Goal: Information Seeking & Learning: Learn about a topic

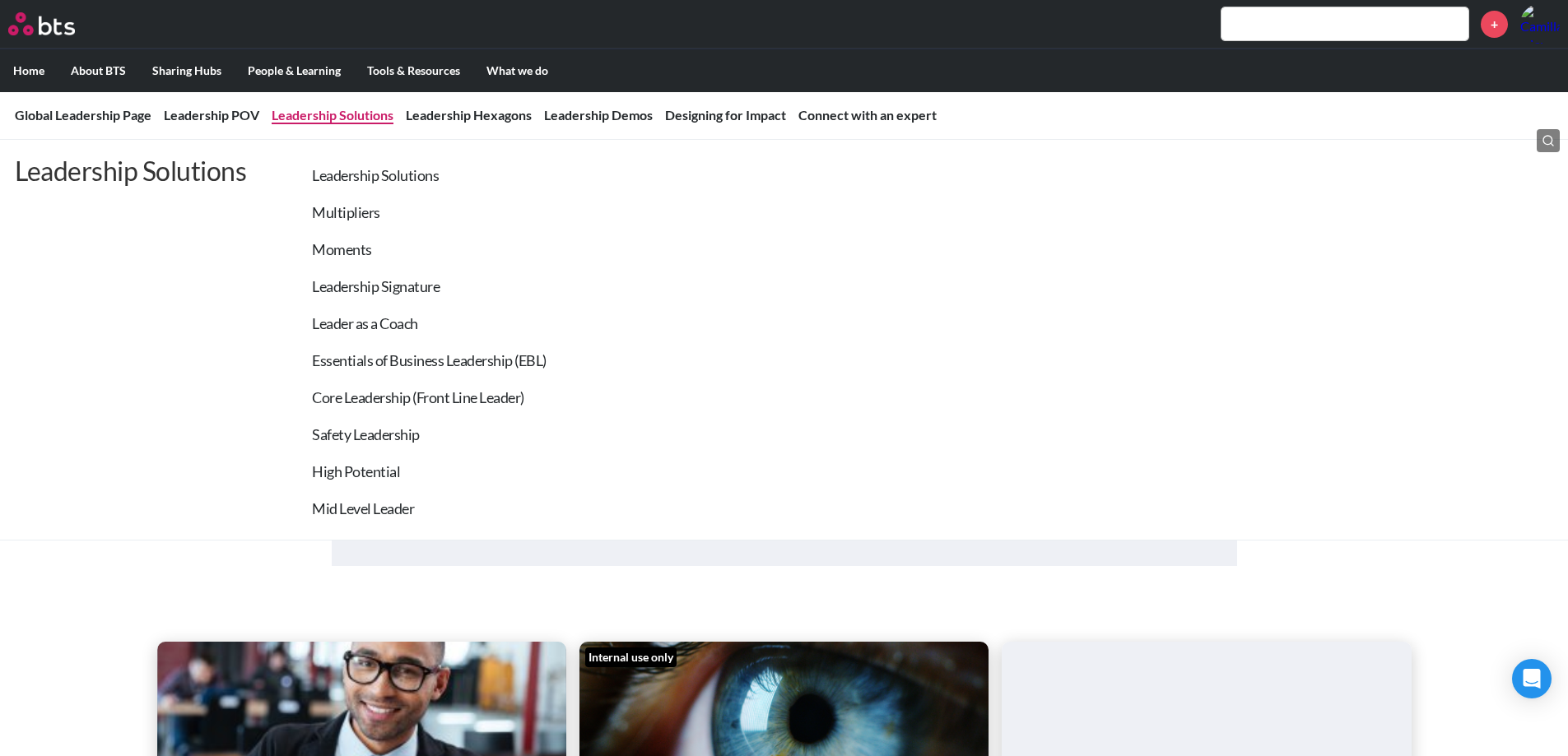
scroll to position [165, 0]
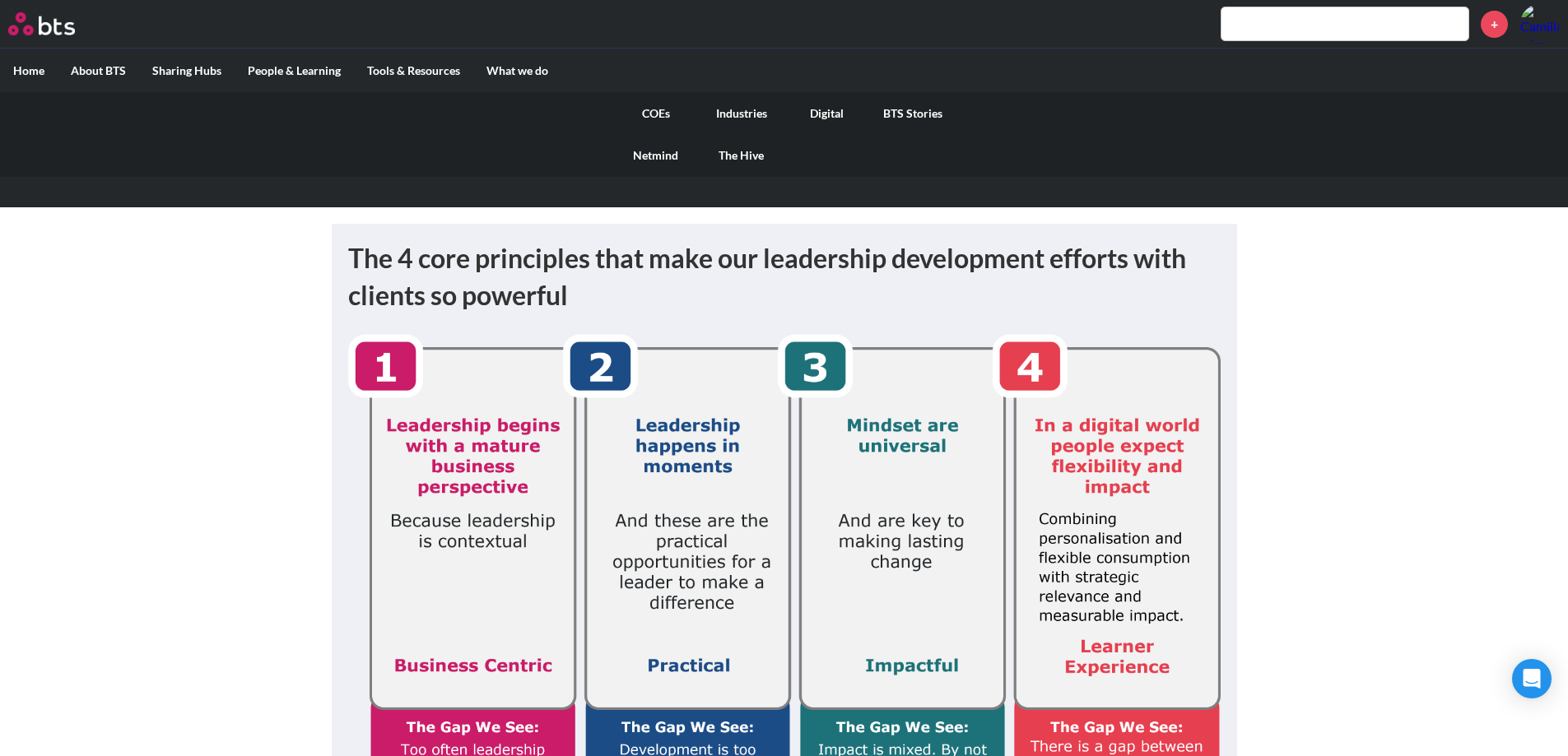
click at [655, 111] on link "COEs" at bounding box center [656, 113] width 86 height 43
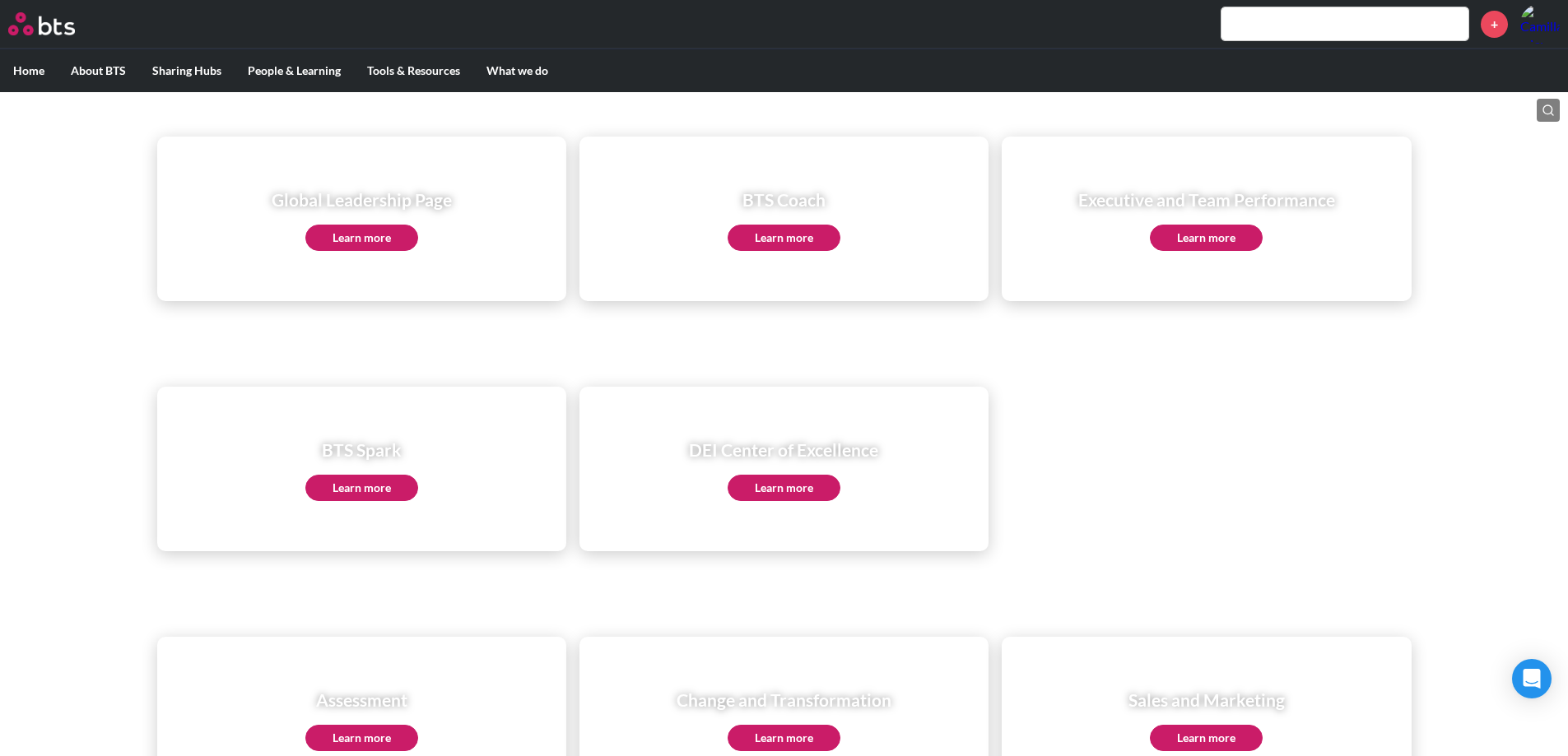
scroll to position [177, 0]
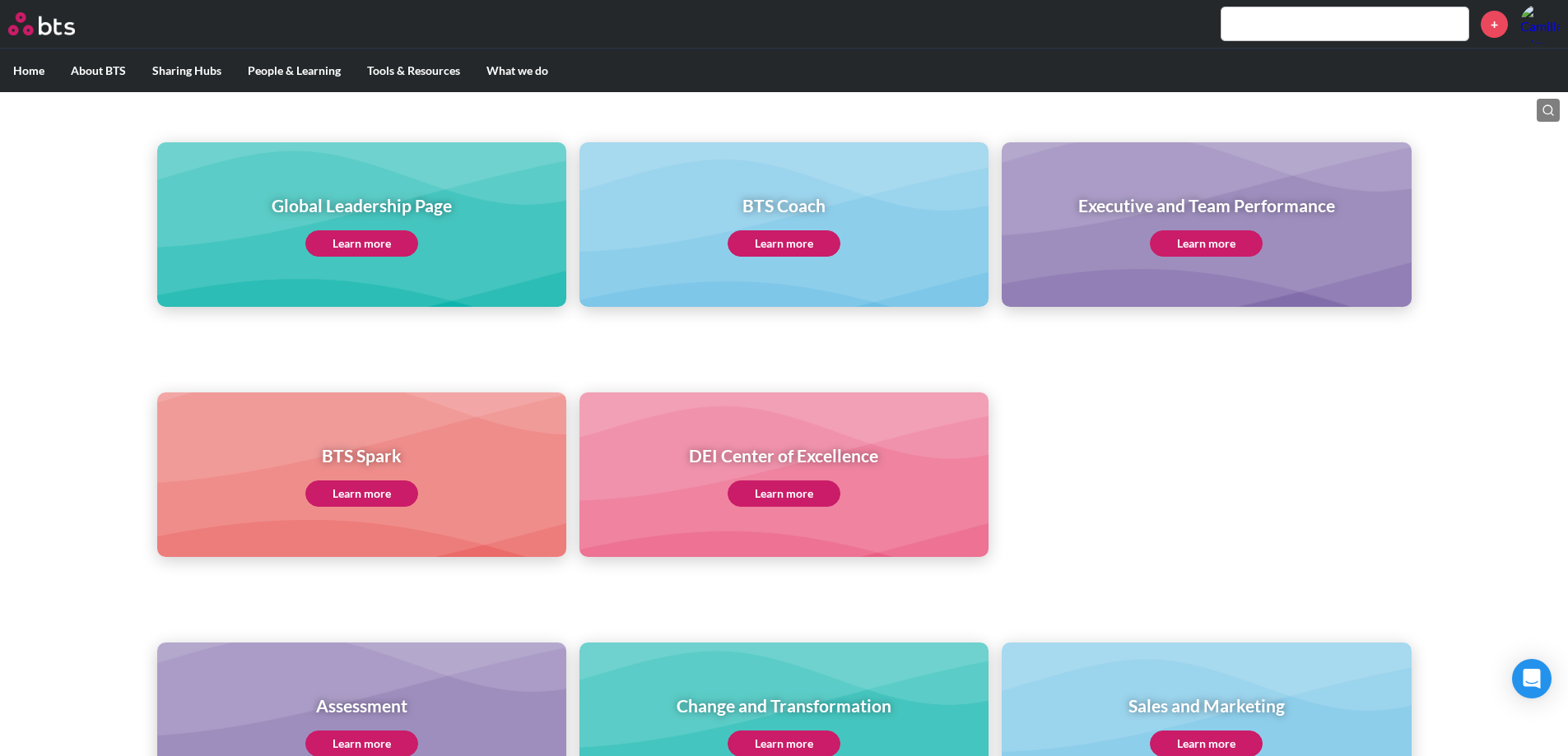
click at [345, 249] on link "Learn more" at bounding box center [361, 244] width 113 height 27
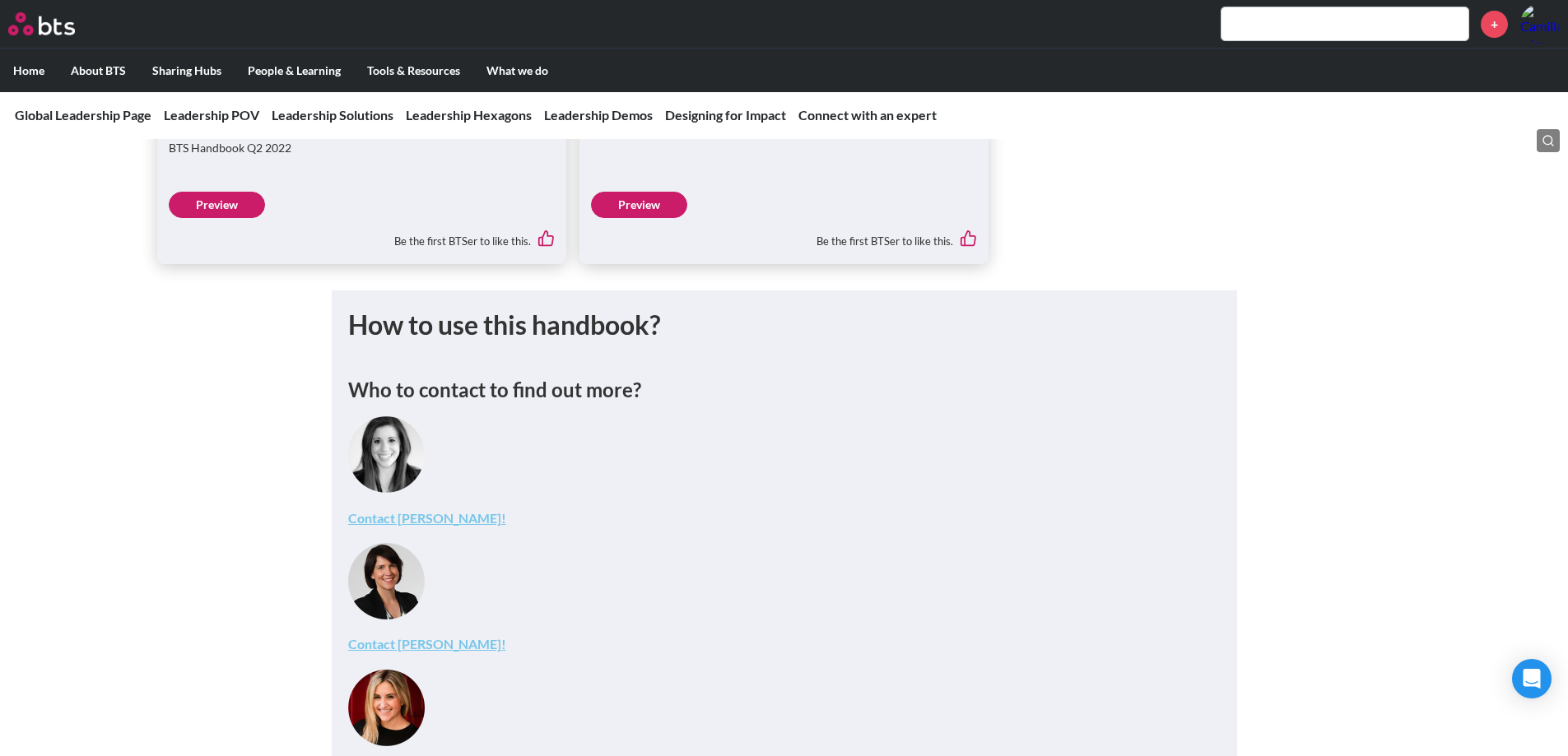
scroll to position [5676, 0]
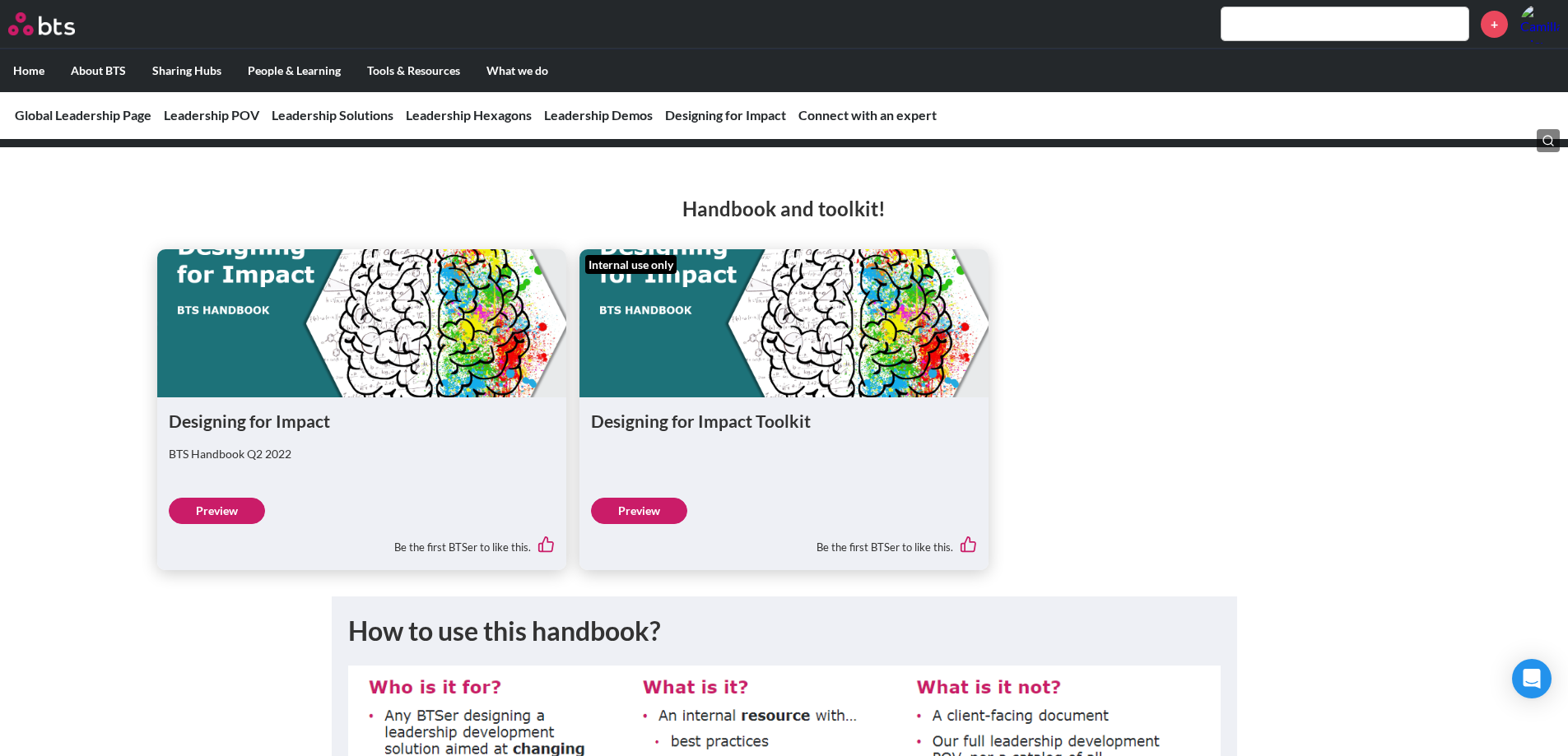
click at [1349, 28] on input "text" at bounding box center [1345, 24] width 247 height 33
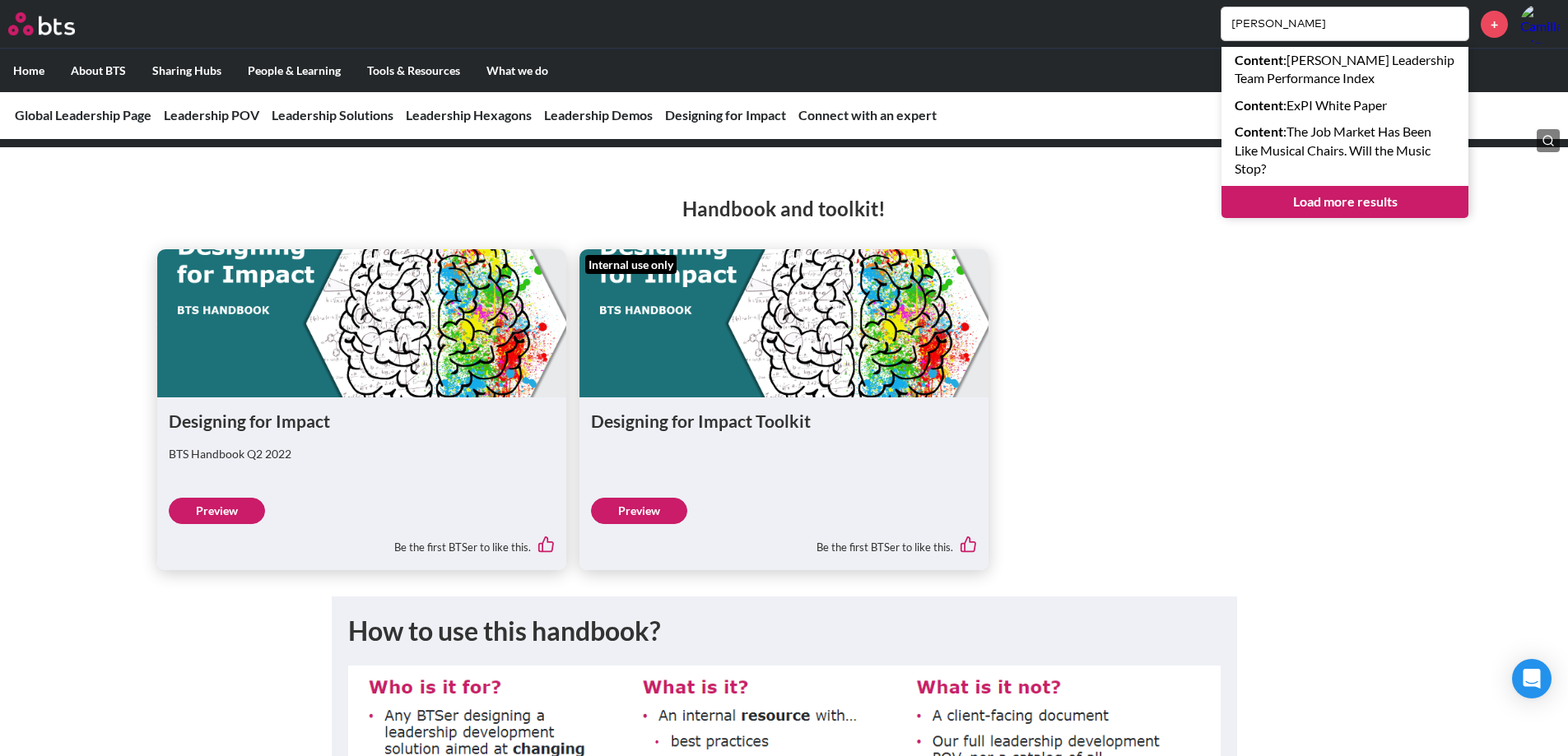
click at [1285, 19] on input "[PERSON_NAME]" at bounding box center [1345, 24] width 247 height 33
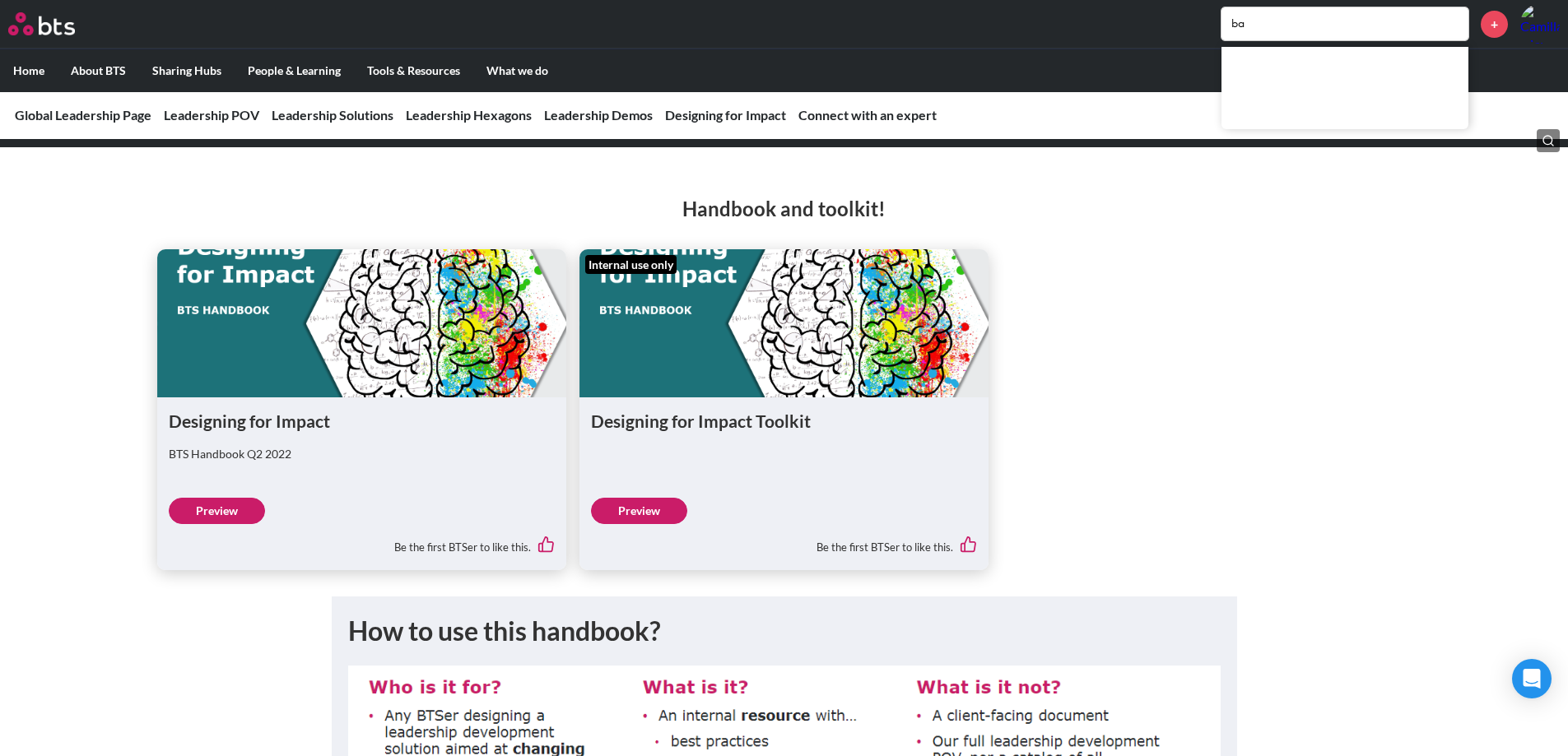
type input "b"
type input "Speak like a leader"
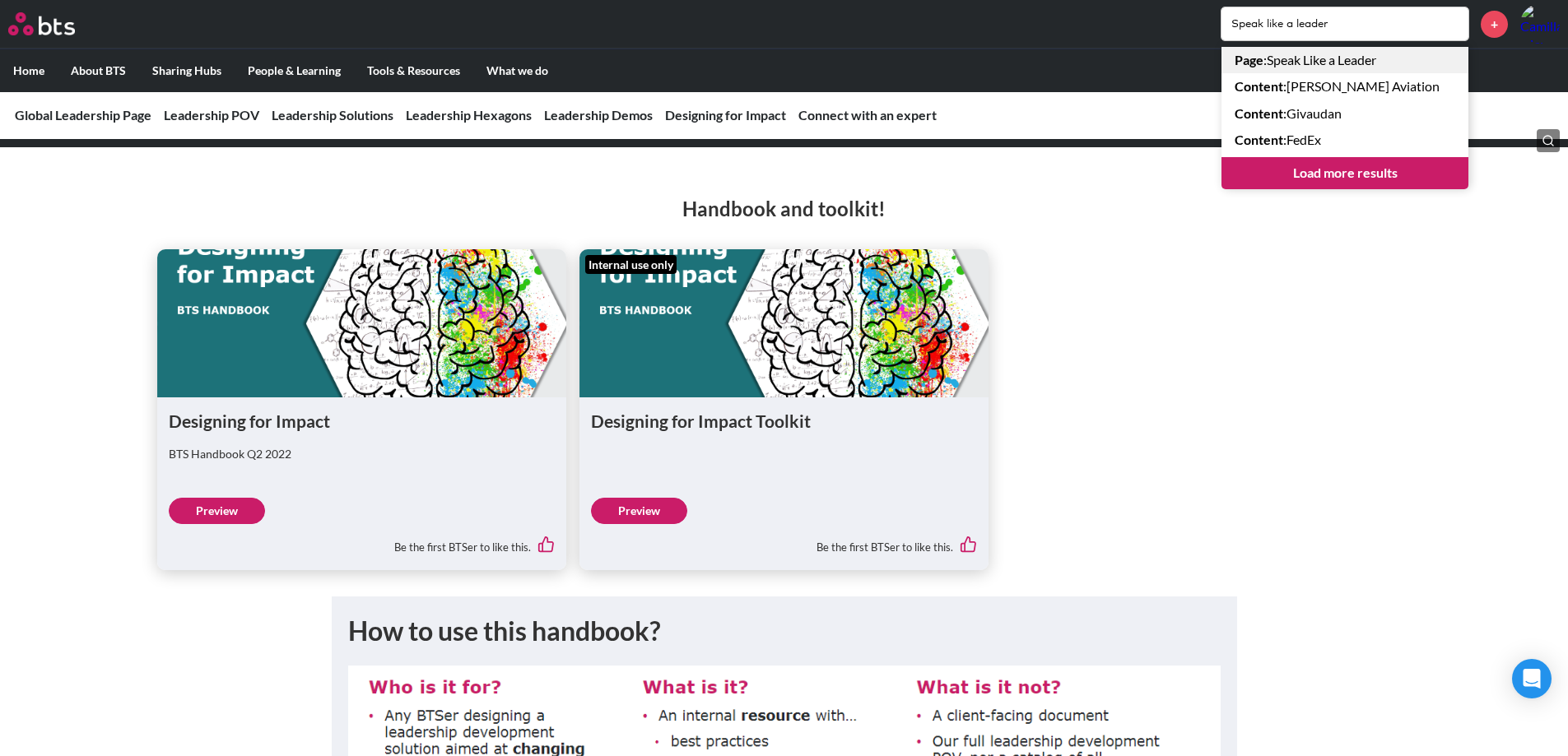
click at [1352, 56] on link "Page : Speak Like a Leader" at bounding box center [1345, 60] width 247 height 27
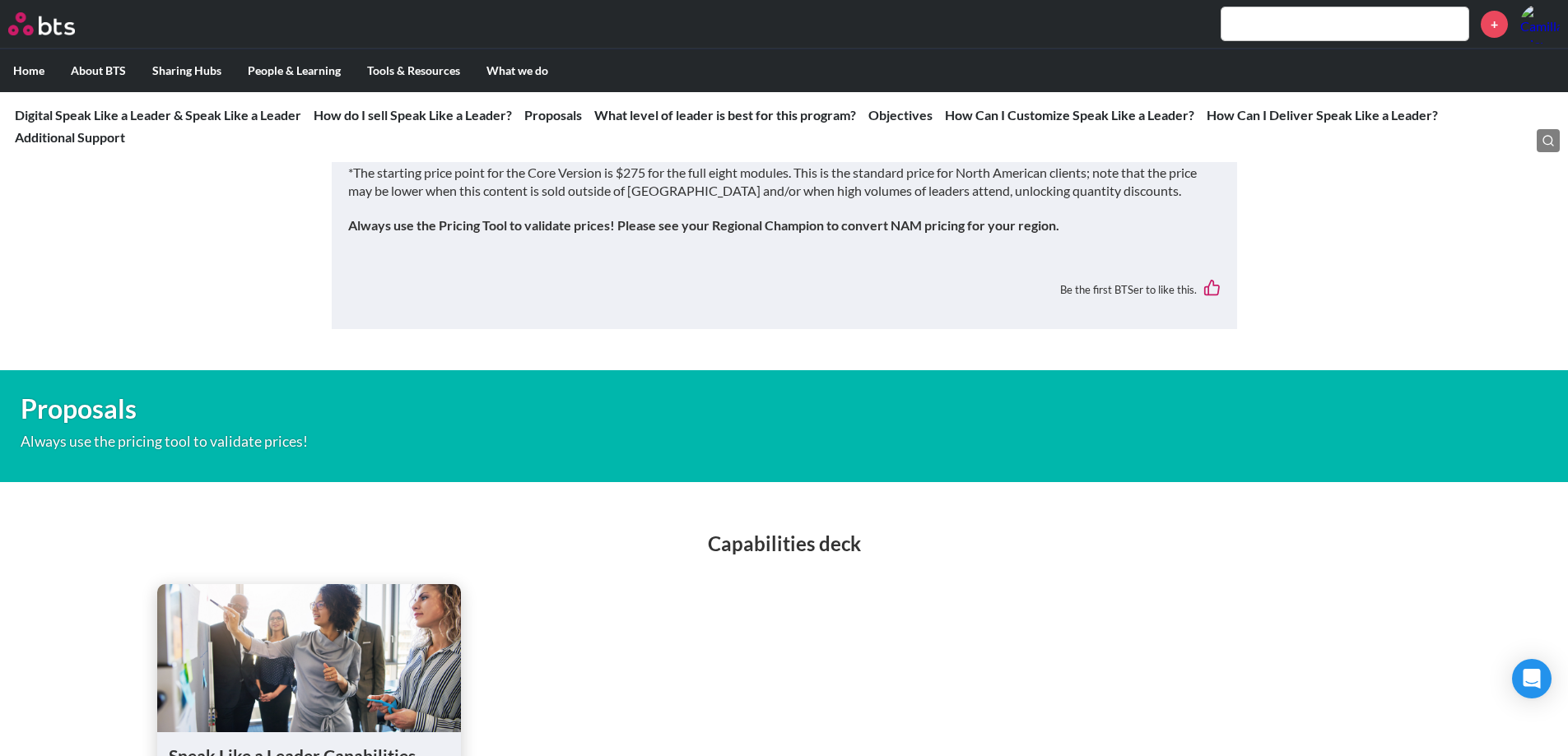
scroll to position [1645, 0]
